Goal: Information Seeking & Learning: Check status

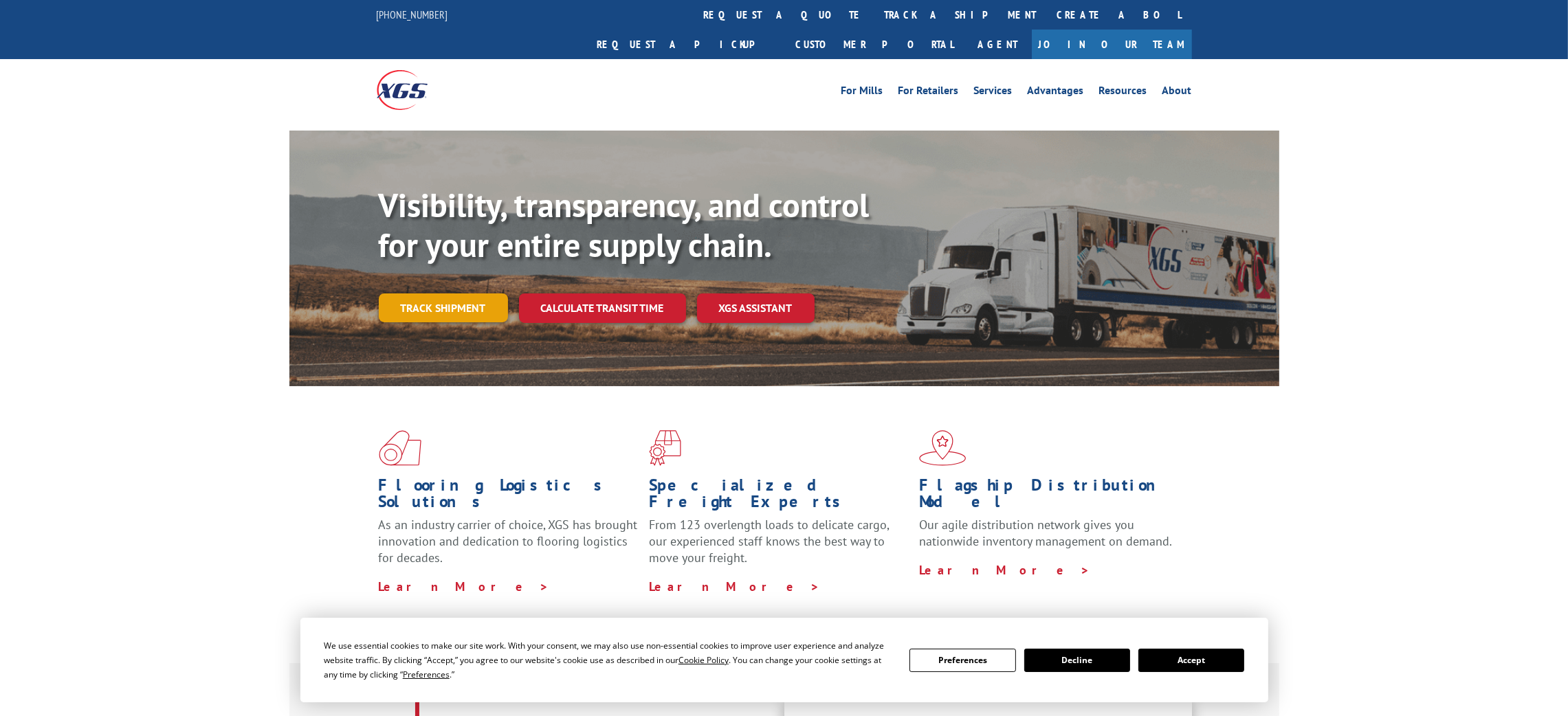
click at [453, 293] on link "Track shipment" at bounding box center [443, 307] width 129 height 29
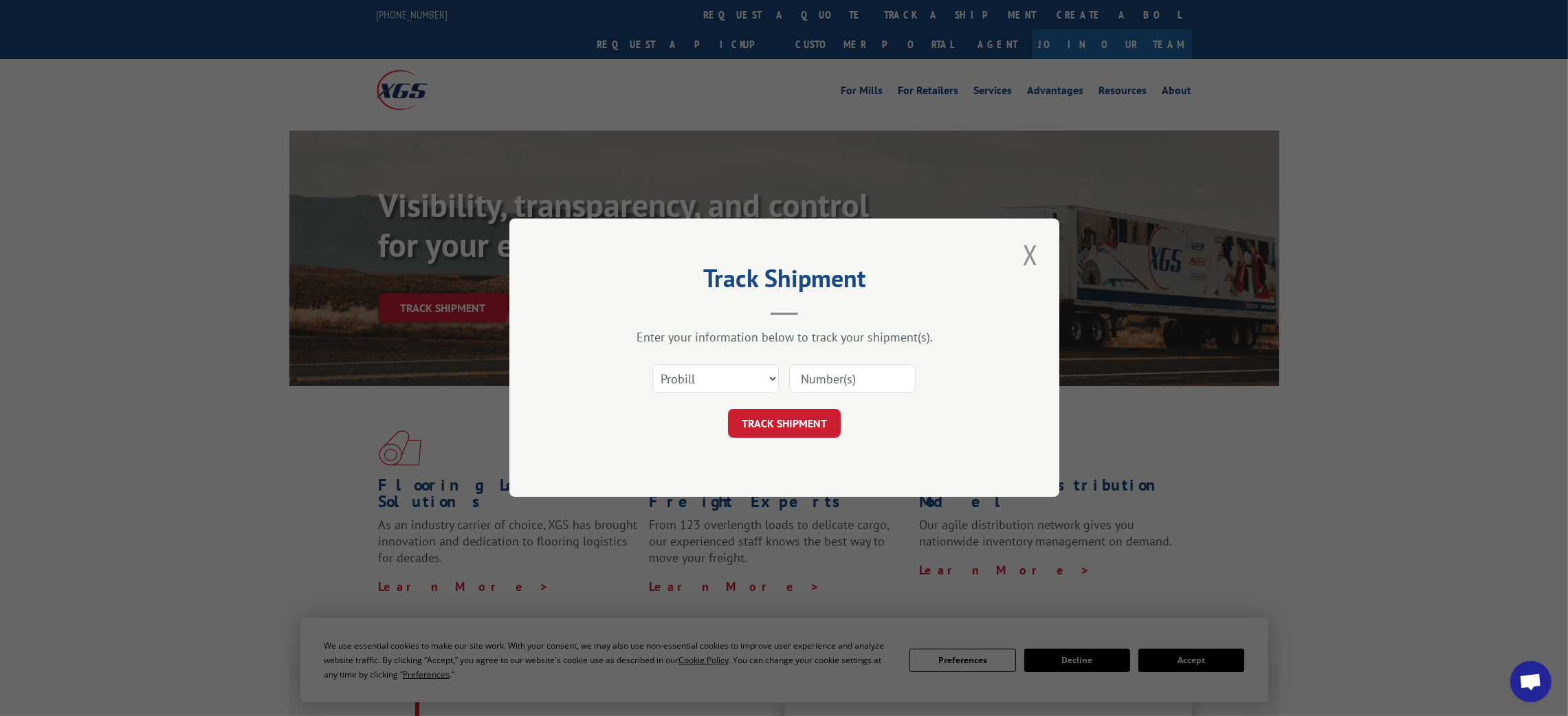
click at [732, 363] on div "Select category... Probill BOL PO" at bounding box center [715, 379] width 125 height 31
click at [728, 385] on select "Select category... Probill BOL PO" at bounding box center [716, 379] width 127 height 29
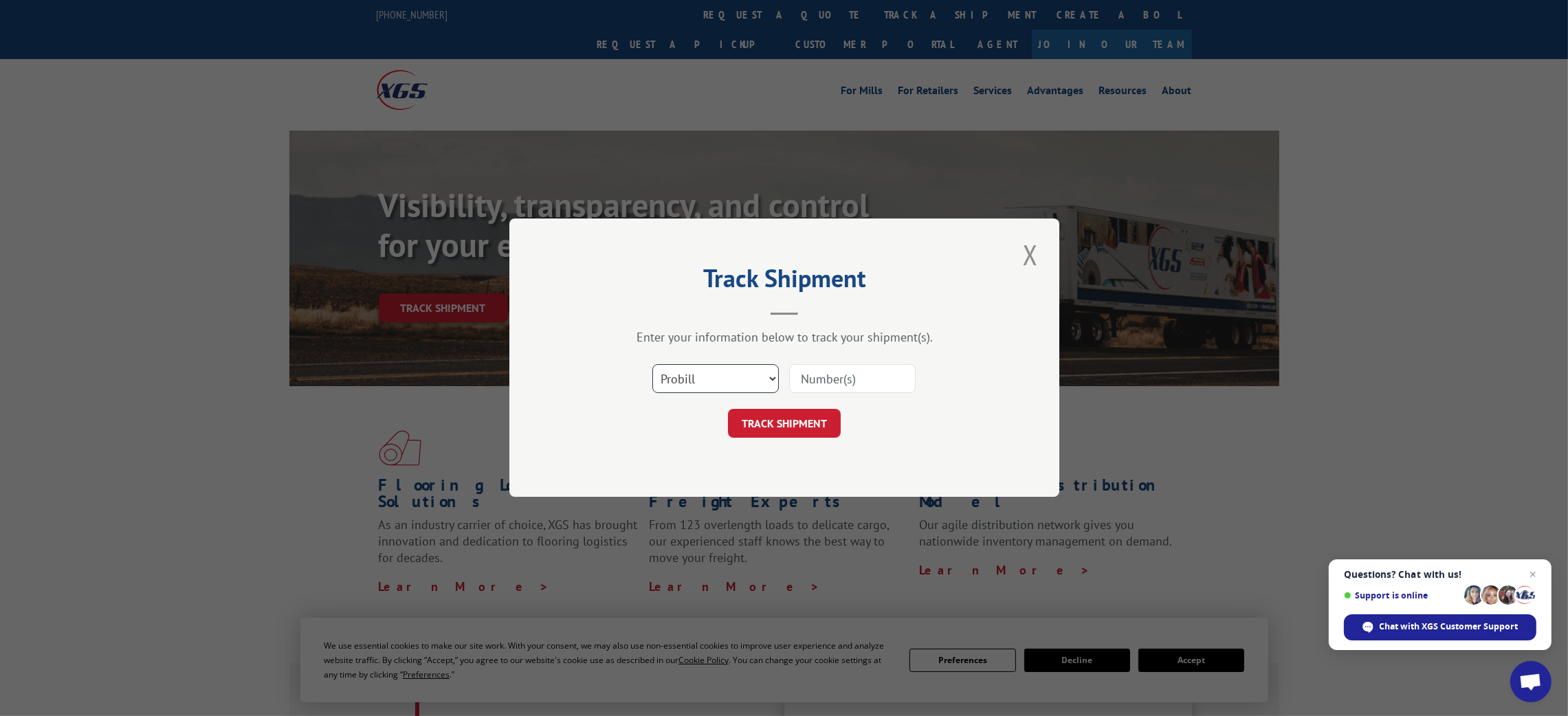
select select "bol"
click at [653, 365] on select "Select category... Probill BOL PO" at bounding box center [716, 379] width 127 height 29
click at [827, 383] on input at bounding box center [853, 379] width 127 height 29
paste input "14412601"
type input "14412601"
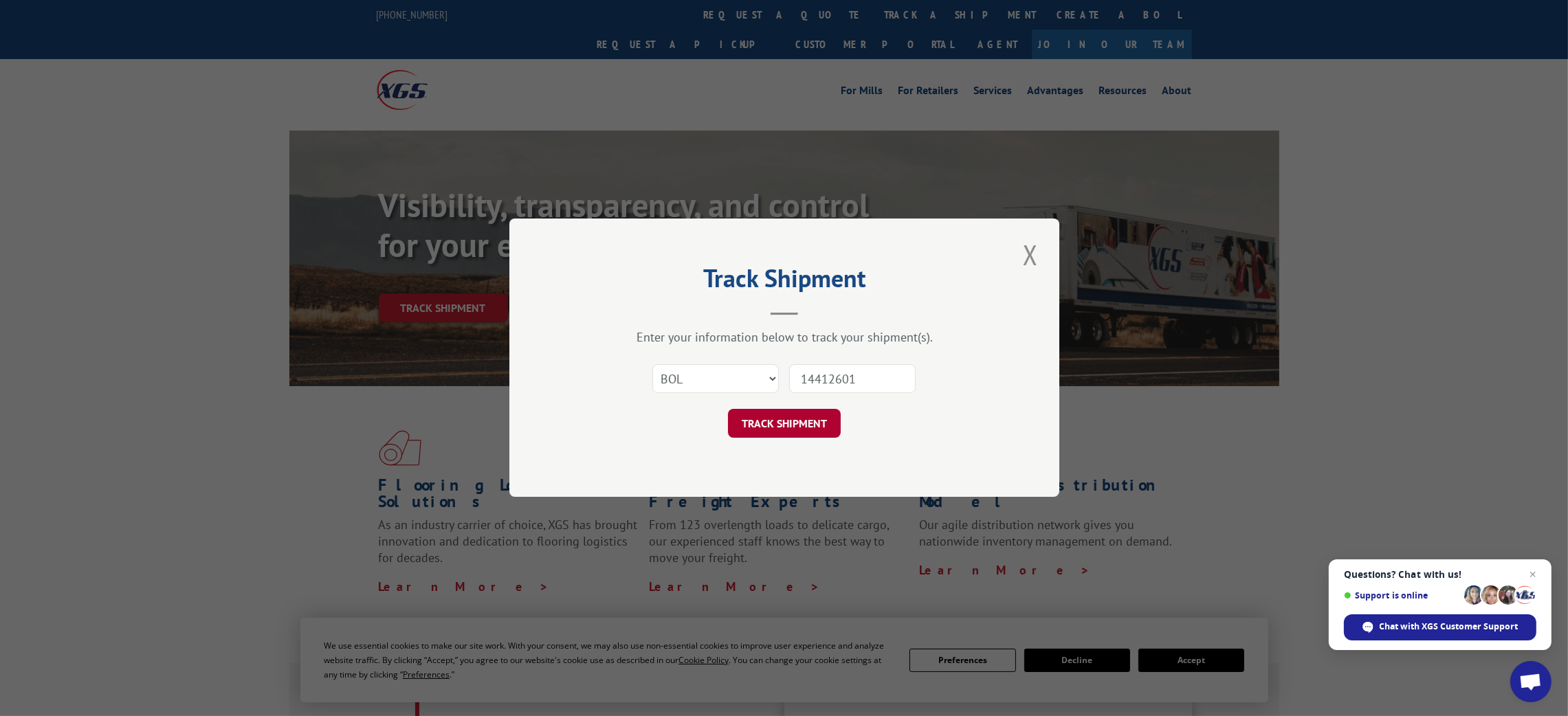
click at [799, 433] on button "TRACK SHIPMENT" at bounding box center [784, 424] width 113 height 29
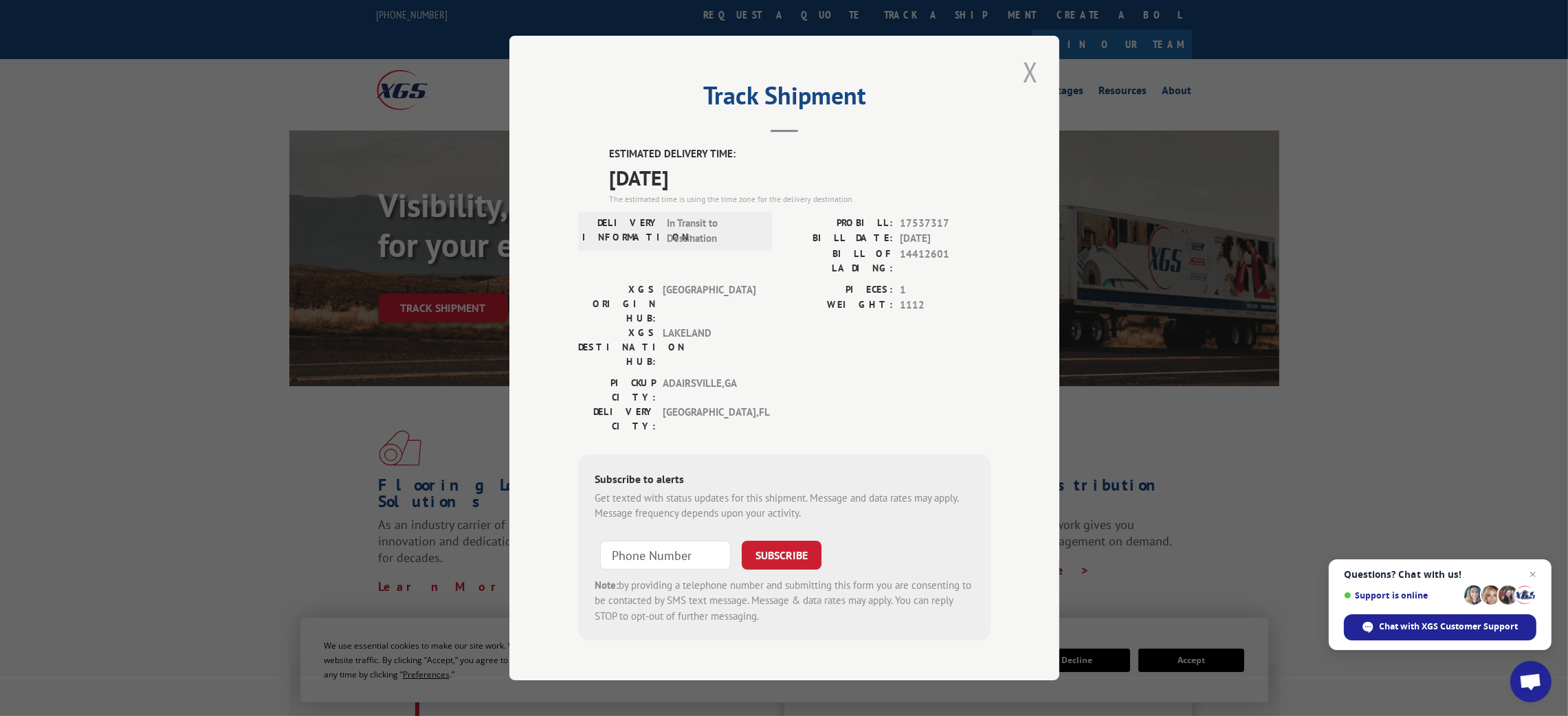
click at [1029, 88] on button "Close modal" at bounding box center [1030, 72] width 23 height 38
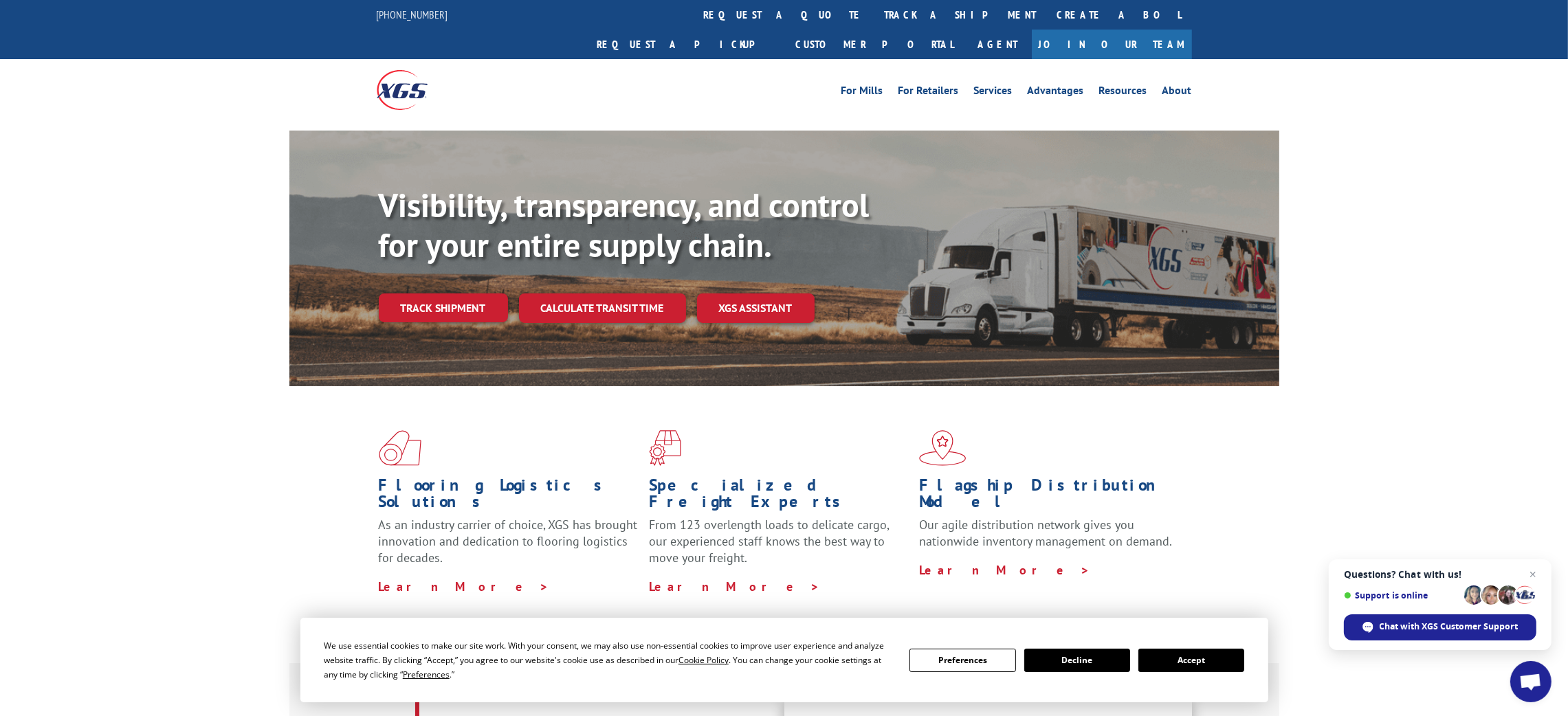
click at [1449, 313] on div "Visibility, transparency, and control for your entire supply chain. Track shipm…" at bounding box center [784, 271] width 1568 height 283
